Goal: Navigation & Orientation: Find specific page/section

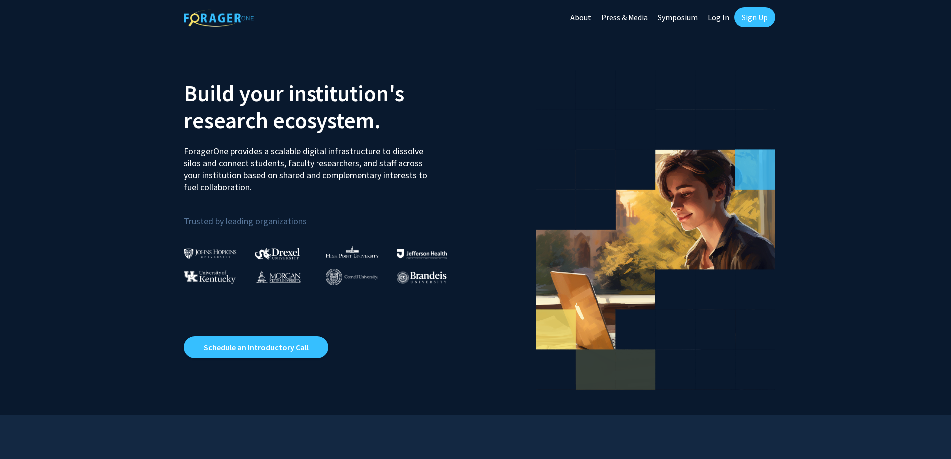
click at [730, 19] on link "Log In" at bounding box center [718, 17] width 31 height 35
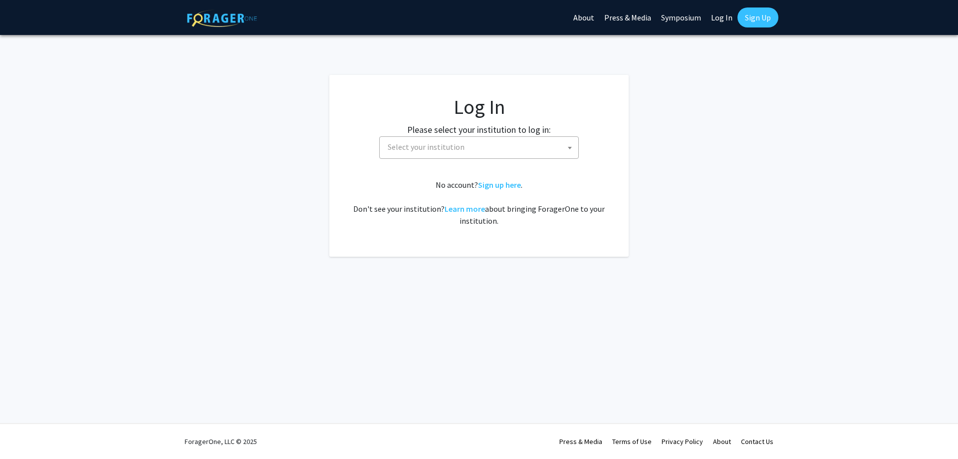
click at [427, 143] on span "Select your institution" at bounding box center [426, 147] width 77 height 10
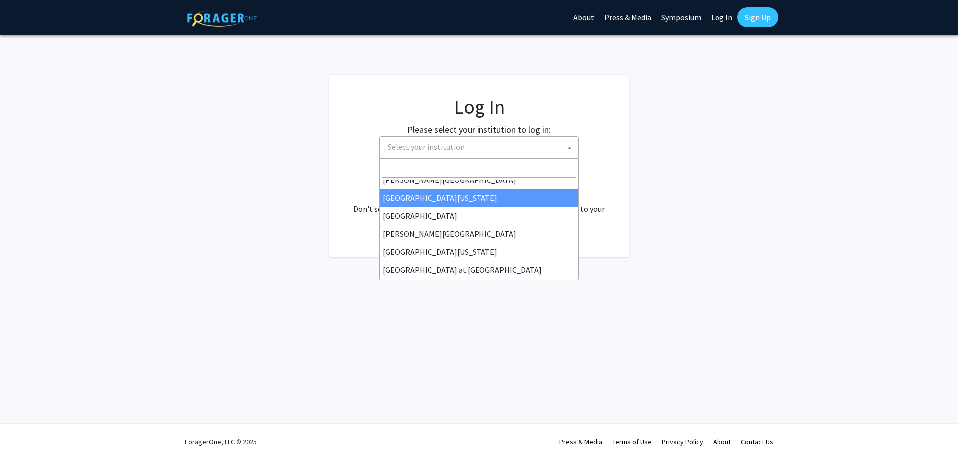
scroll to position [349, 0]
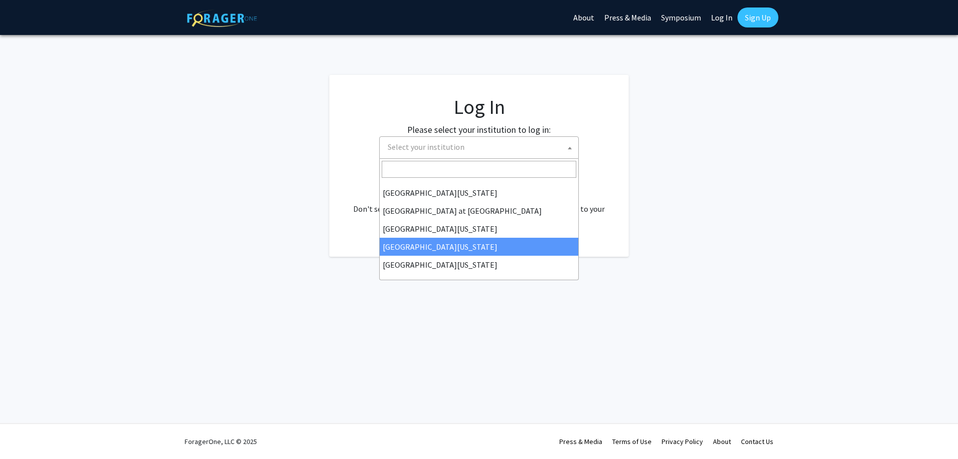
select select "13"
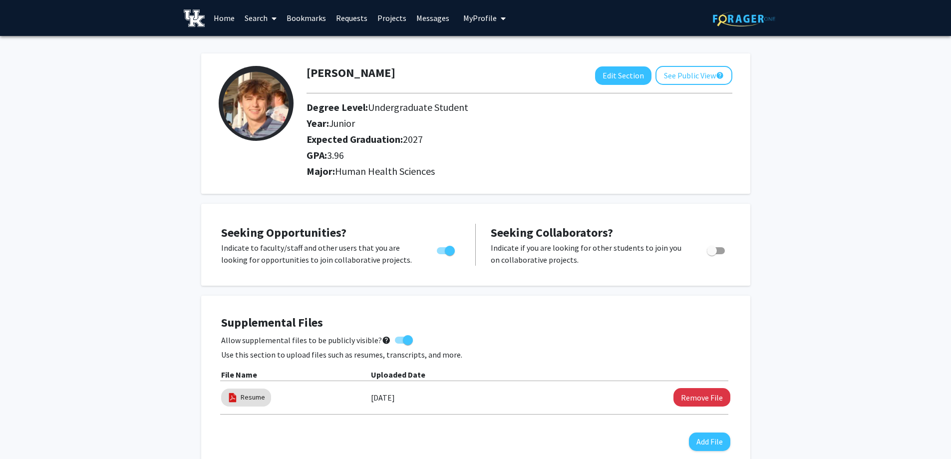
click at [341, 19] on link "Requests" at bounding box center [351, 17] width 41 height 35
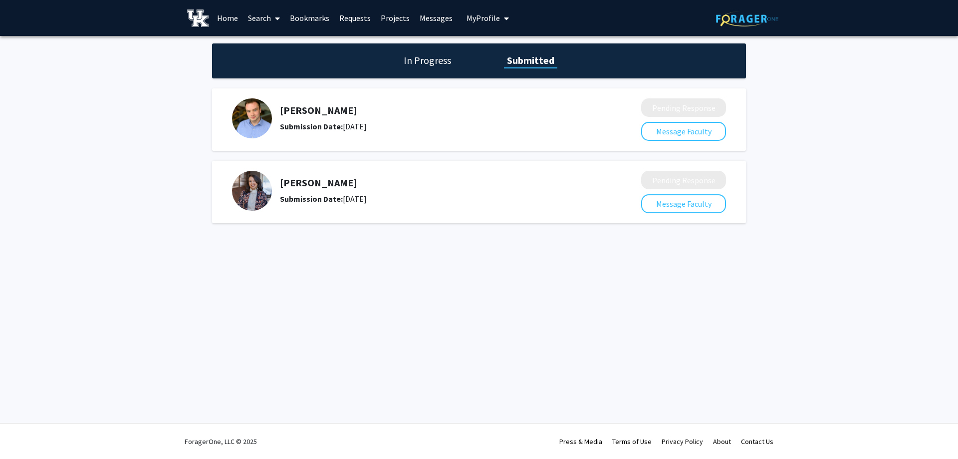
click at [376, 20] on link "Projects" at bounding box center [395, 17] width 39 height 35
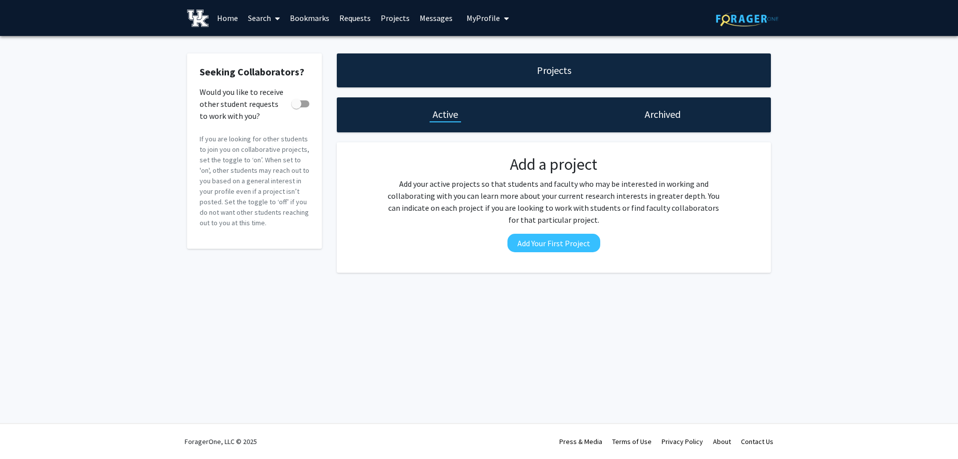
click at [219, 17] on link "Home" at bounding box center [227, 17] width 31 height 35
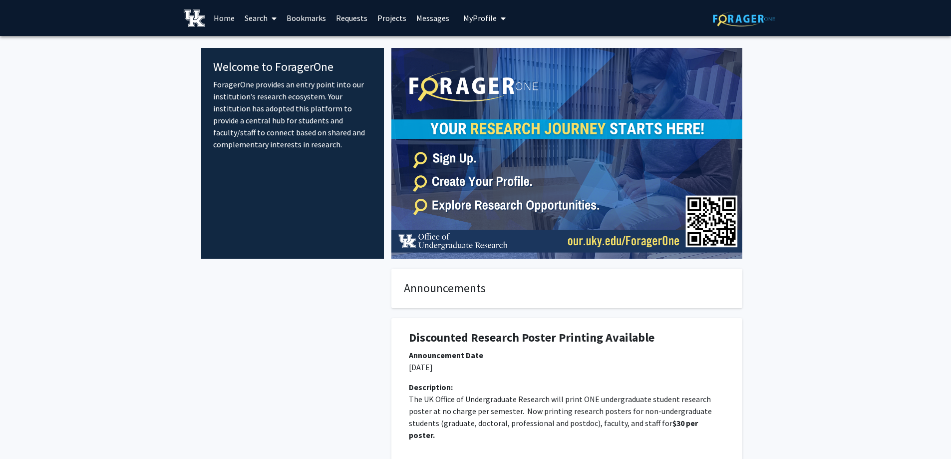
click at [339, 15] on link "Requests" at bounding box center [351, 17] width 41 height 35
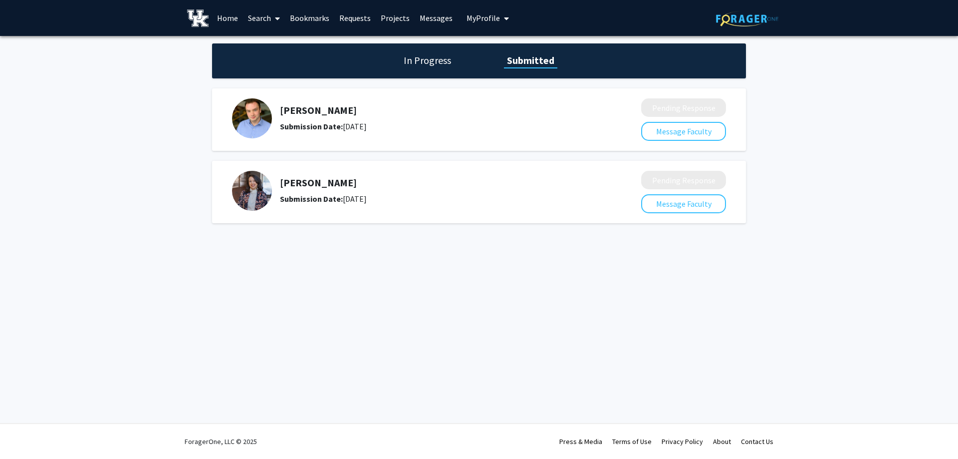
click at [309, 17] on link "Bookmarks" at bounding box center [309, 17] width 49 height 35
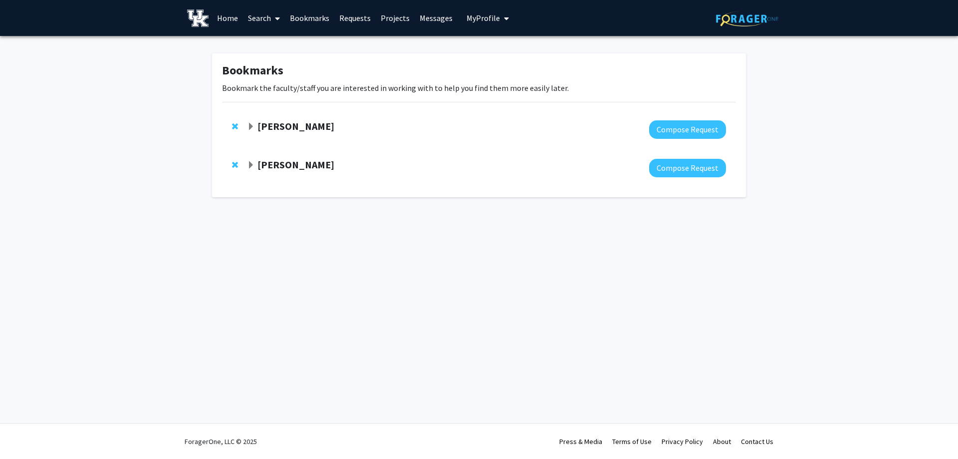
click at [359, 18] on link "Requests" at bounding box center [354, 17] width 41 height 35
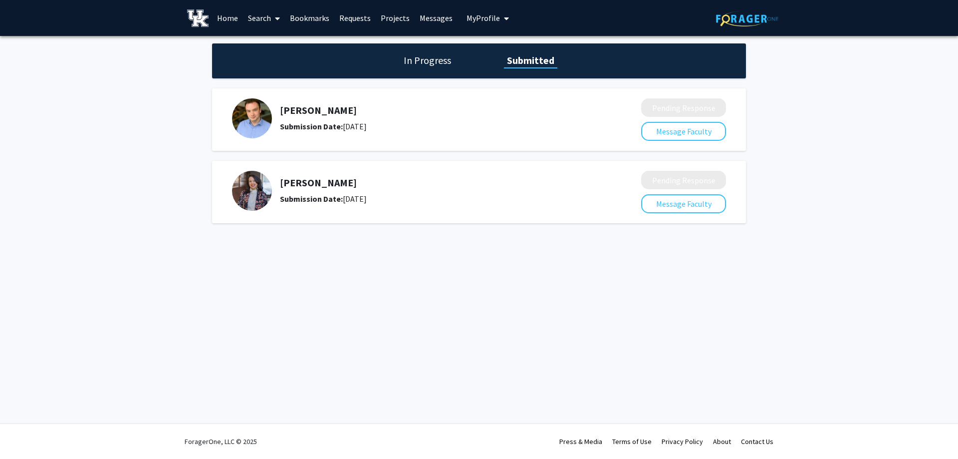
click at [386, 16] on link "Projects" at bounding box center [395, 17] width 39 height 35
